Goal: Navigation & Orientation: Understand site structure

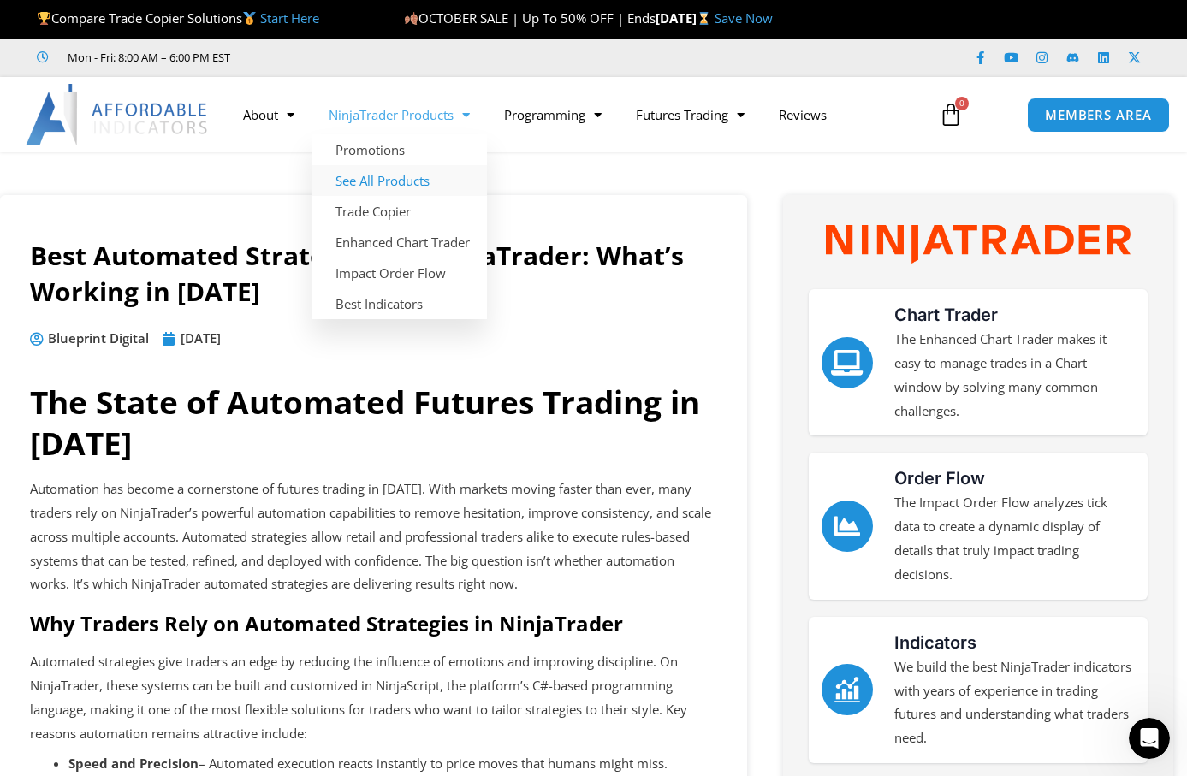
click at [401, 182] on link "See All Products" at bounding box center [399, 180] width 175 height 31
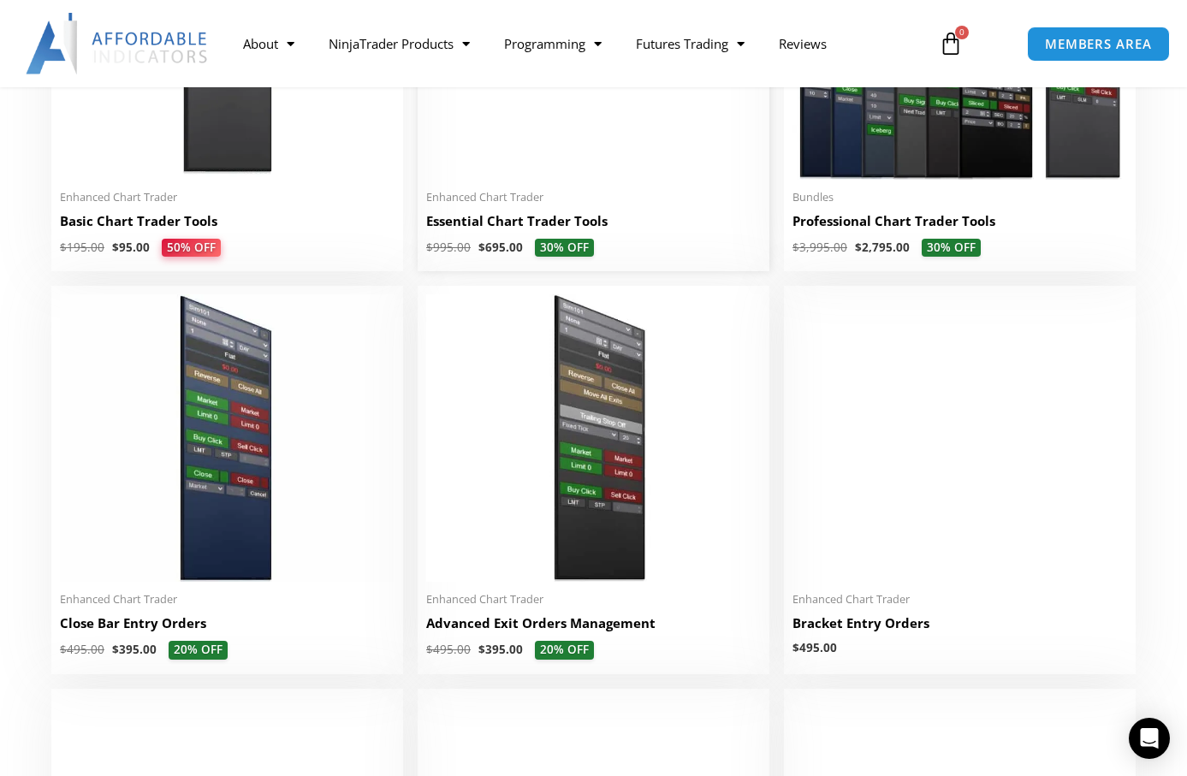
scroll to position [513, 0]
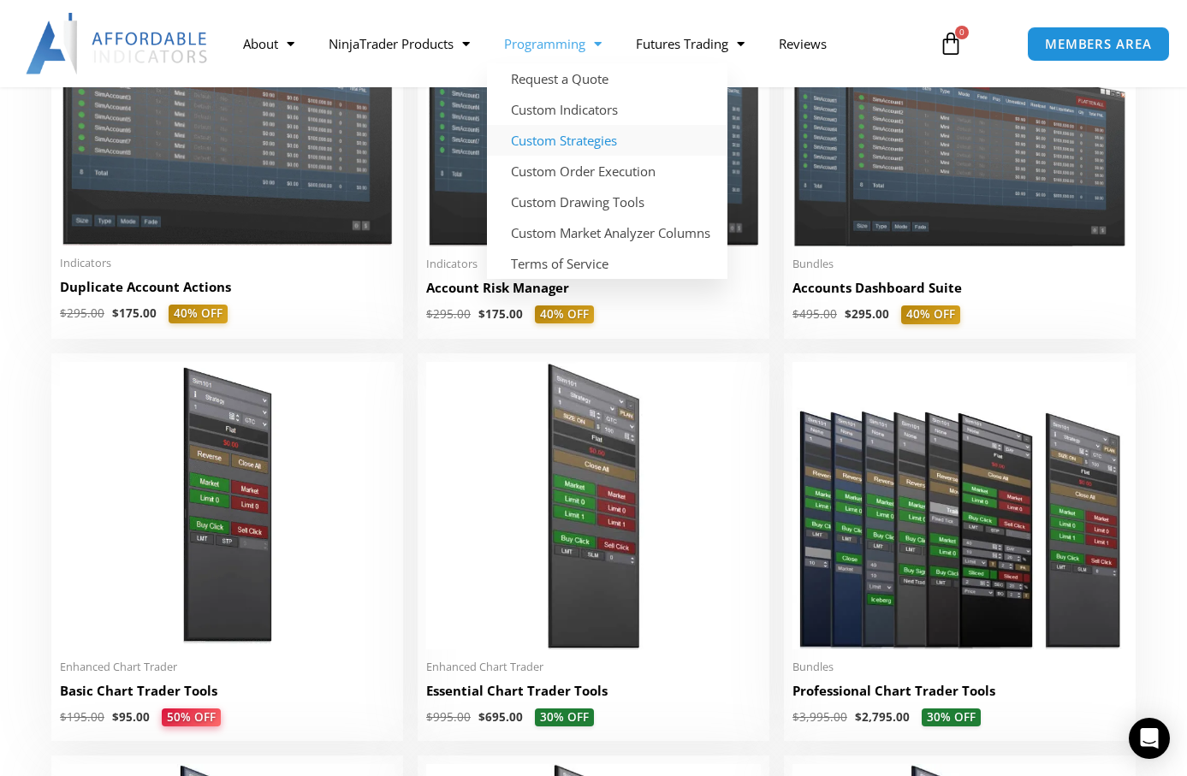
click at [588, 145] on link "Custom Strategies" at bounding box center [607, 140] width 240 height 31
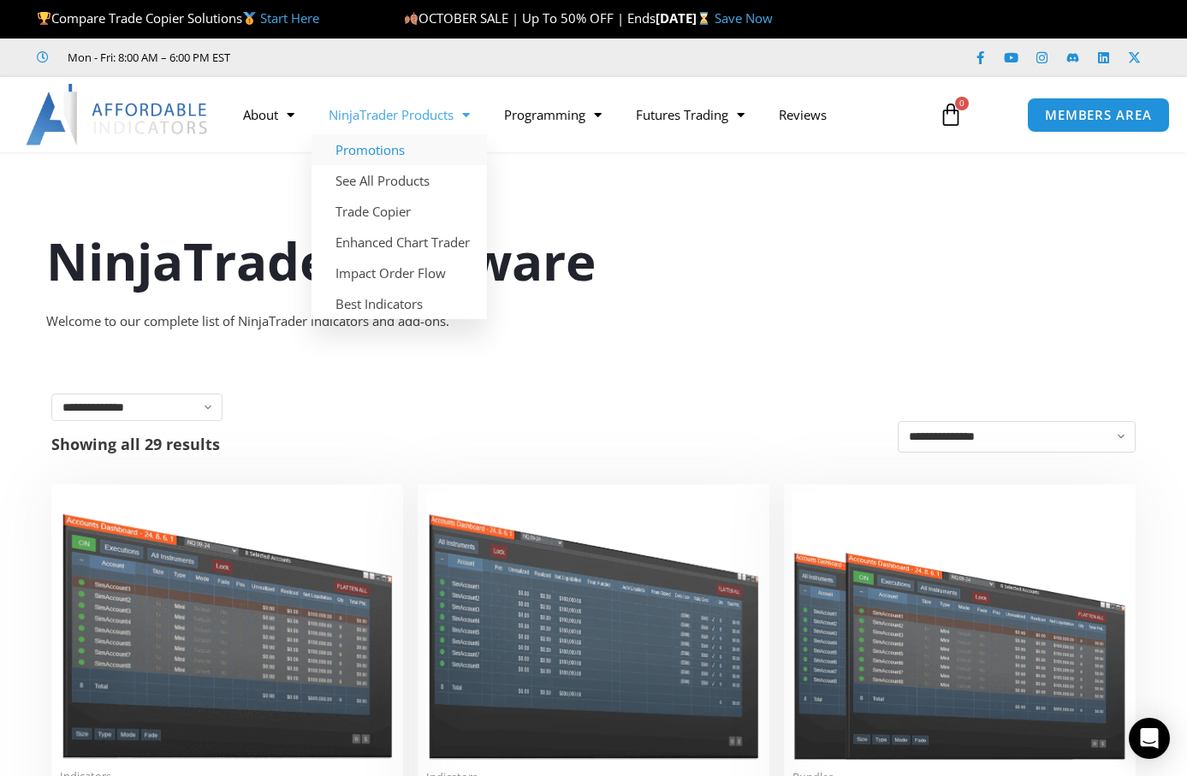
click at [394, 149] on link "Promotions" at bounding box center [399, 149] width 175 height 31
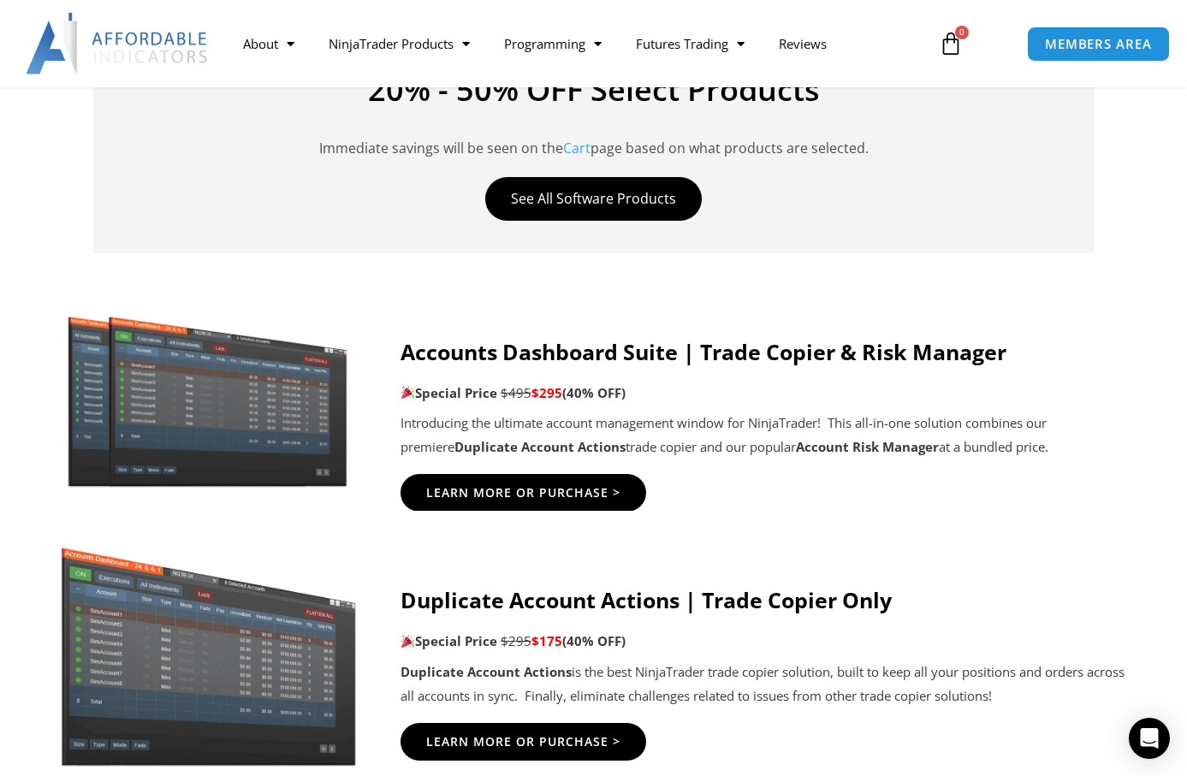
scroll to position [856, 0]
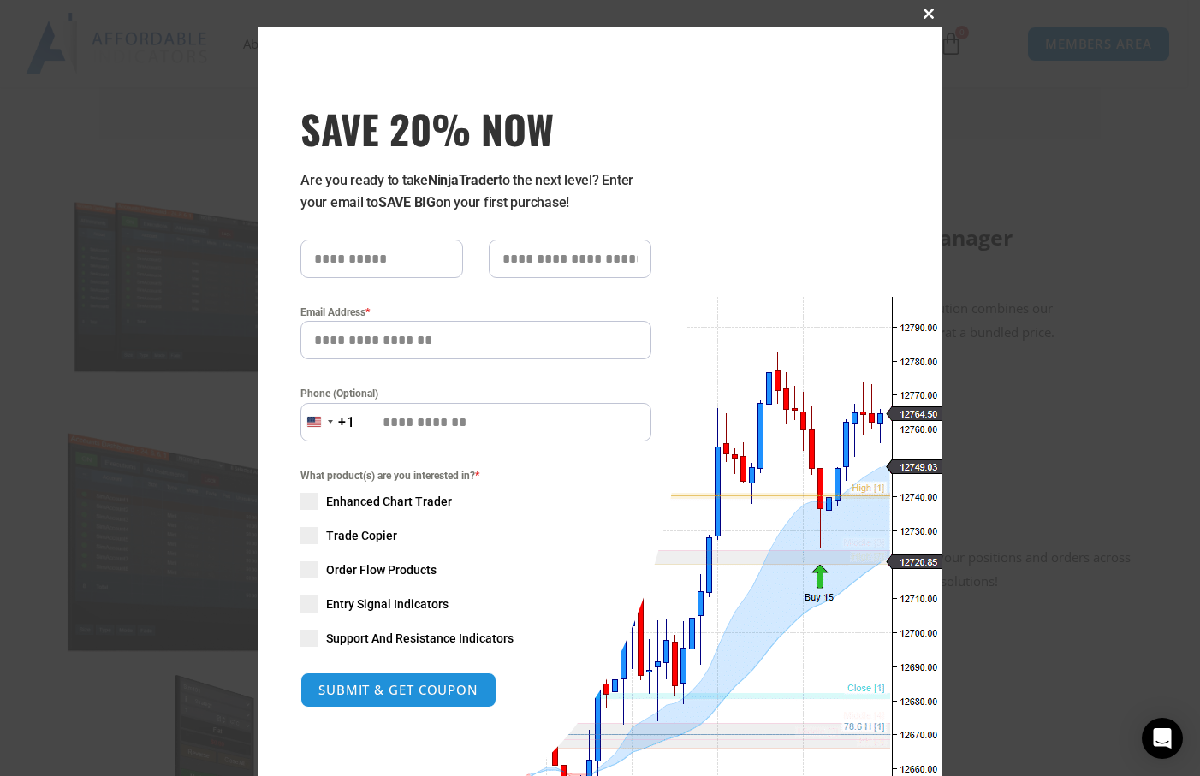
drag, startPoint x: 923, startPoint y: 14, endPoint x: 915, endPoint y: 91, distance: 77.4
click at [923, 15] on span "SAVE 20% NOW popup" at bounding box center [928, 14] width 27 height 10
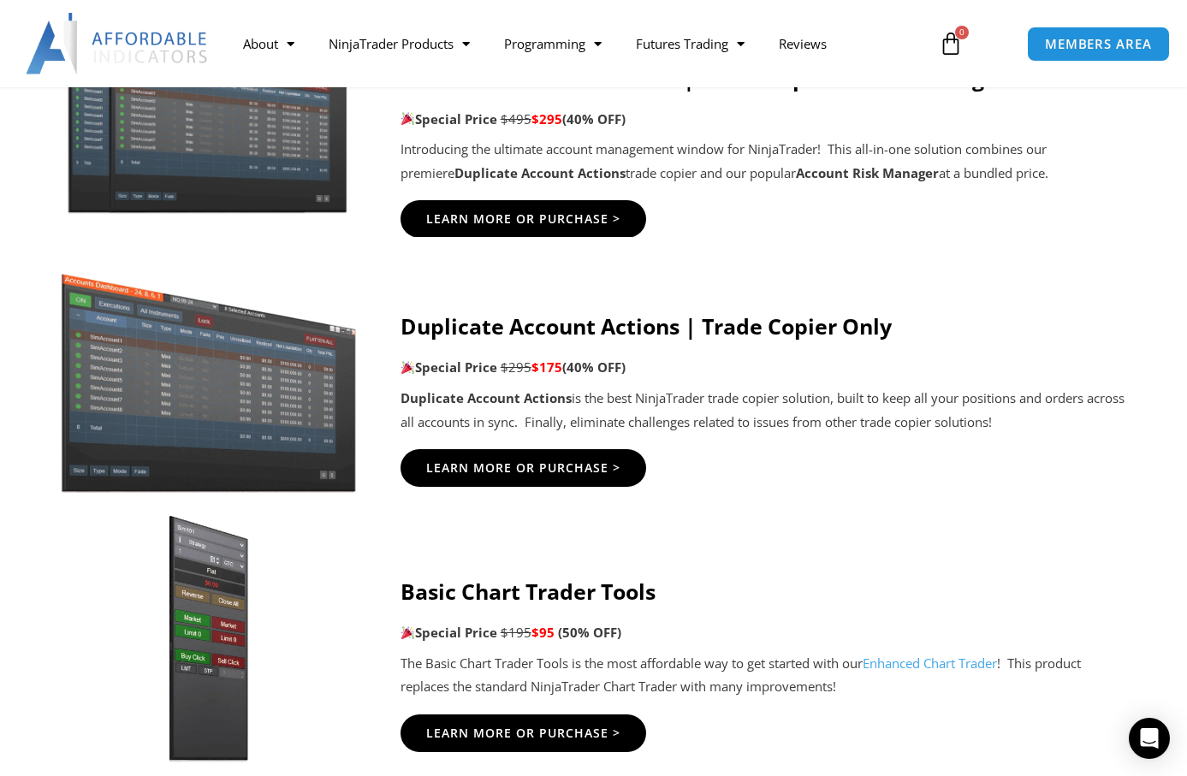
scroll to position [1027, 0]
